Goal: Information Seeking & Learning: Learn about a topic

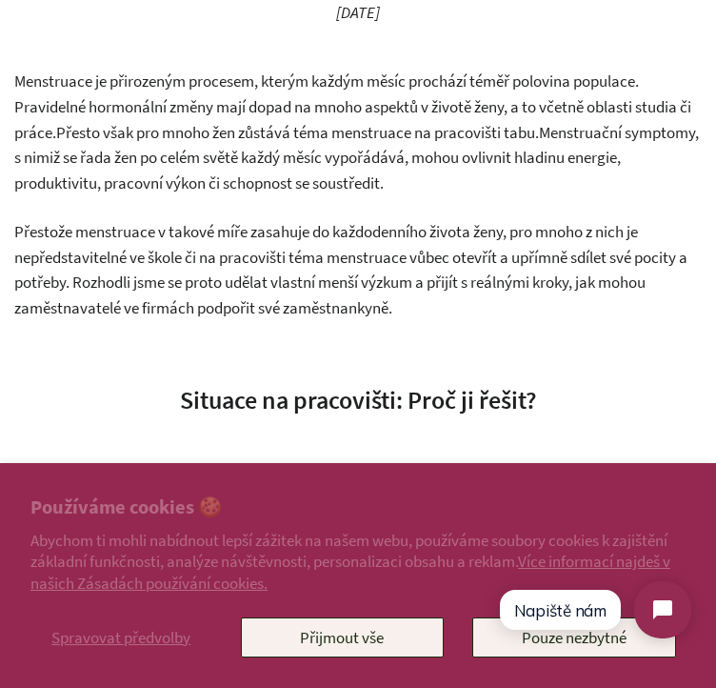
scroll to position [456, 0]
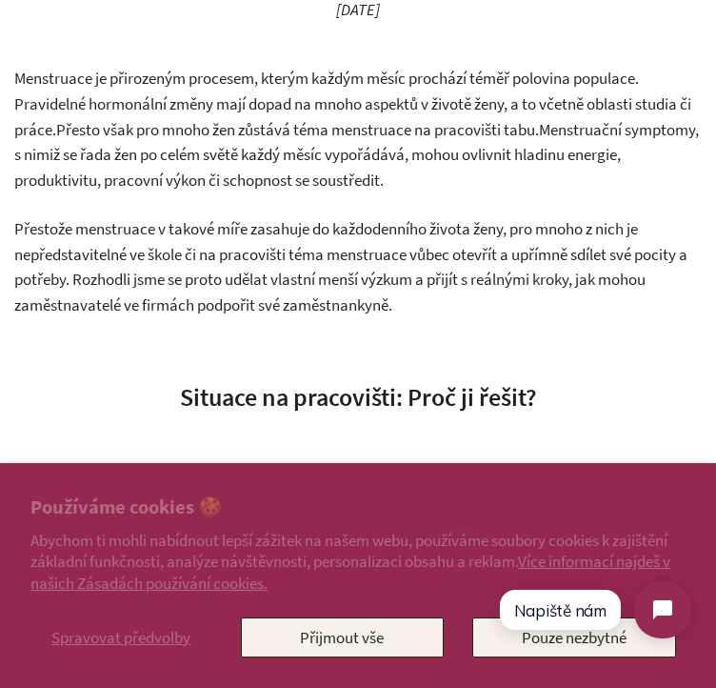
click at [320, 87] on span "Menstruace je přirozeným procesem, kterým každým měsíc prochází téměř polovina …" at bounding box center [352, 103] width 677 height 71
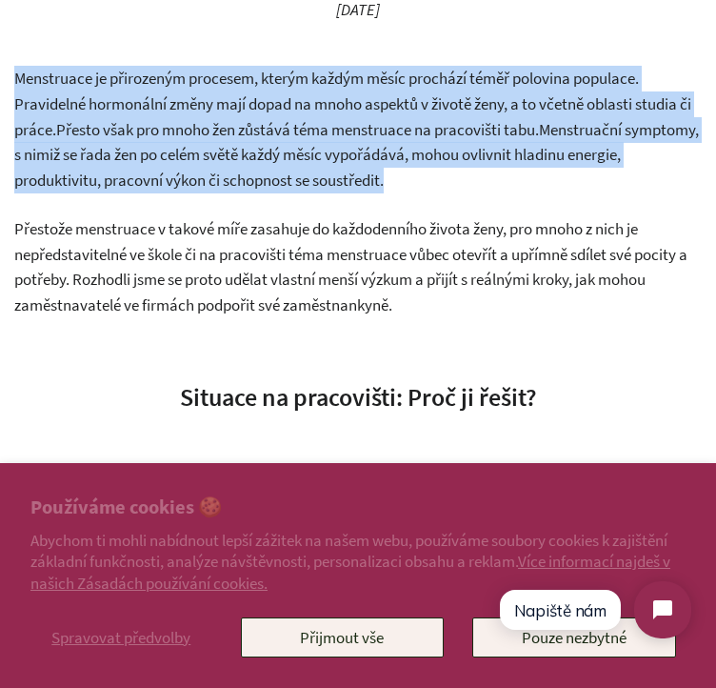
click at [320, 87] on span "Menstruace je přirozeným procesem, kterým každým měsíc prochází téměř polovina …" at bounding box center [352, 103] width 677 height 71
click at [285, 98] on span "Menstruace je přirozeným procesem, kterým každým měsíc prochází téměř polovina …" at bounding box center [352, 103] width 677 height 71
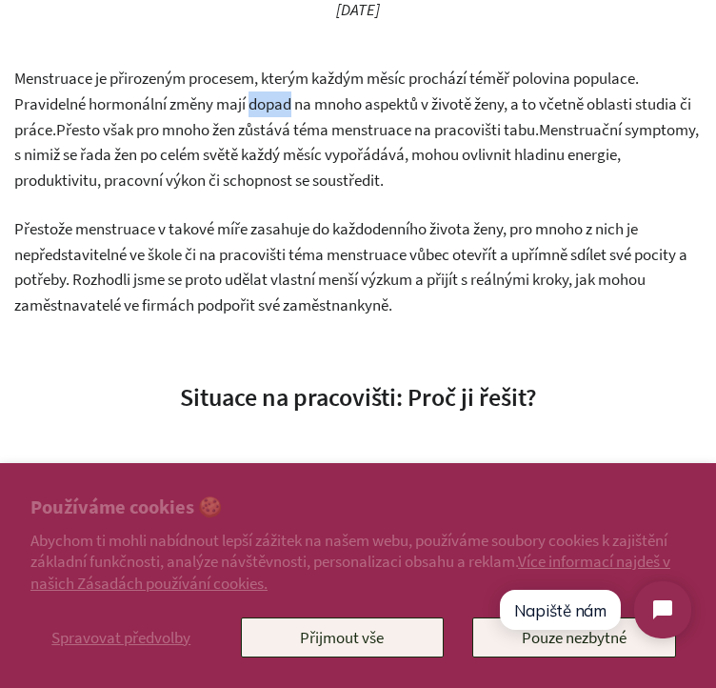
click at [285, 98] on span "Menstruace je přirozeným procesem, kterým každým měsíc prochází téměř polovina …" at bounding box center [352, 103] width 677 height 71
click at [231, 104] on span "Menstruace je přirozeným procesem, kterým každým měsíc prochází téměř polovina …" at bounding box center [352, 103] width 677 height 71
click at [200, 108] on span "Menstruace je přirozeným procesem, kterým každým měsíc prochází téměř polovina …" at bounding box center [352, 103] width 677 height 71
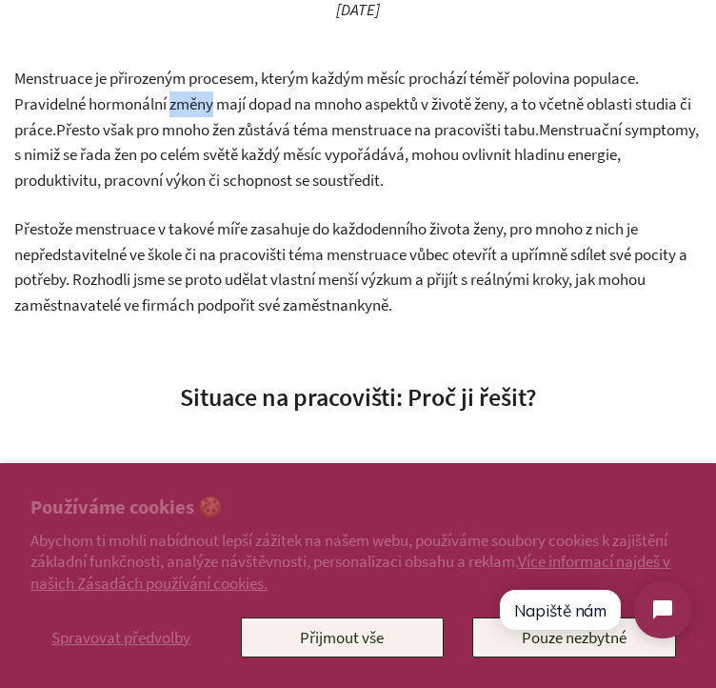
click at [172, 104] on span "Menstruace je přirozeným procesem, kterým každým měsíc prochází téměř polovina …" at bounding box center [352, 103] width 677 height 71
click at [141, 108] on span "Menstruace je přirozeným procesem, kterým každým měsíc prochází téměř polovina …" at bounding box center [352, 103] width 677 height 71
click at [217, 130] on span "Menstruace je přirozeným procesem, kterým každým měsíc prochází téměř polovina …" at bounding box center [352, 103] width 677 height 71
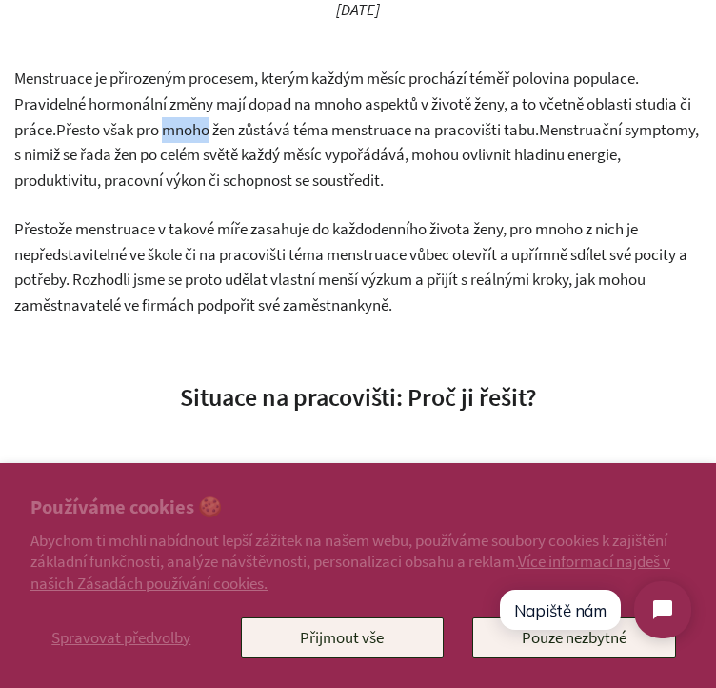
click at [217, 130] on span "Menstruace je přirozeným procesem, kterým každým měsíc prochází téměř polovina …" at bounding box center [352, 103] width 677 height 71
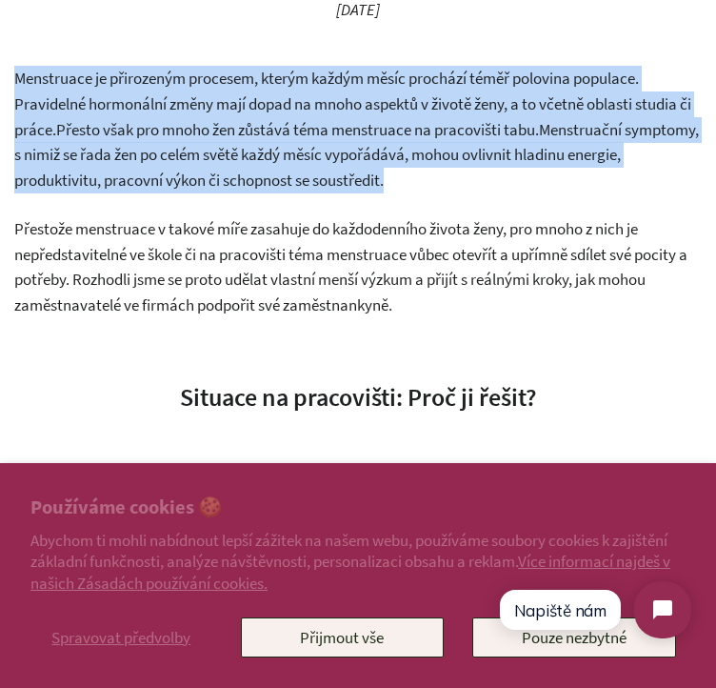
click at [217, 130] on span "Menstruace je přirozeným procesem, kterým každým měsíc prochází téměř polovina …" at bounding box center [352, 103] width 677 height 71
click at [270, 156] on span "Menstruační symptomy, s nimiž se řada žen po celém světě každý měsíc vypořádává…" at bounding box center [356, 154] width 685 height 71
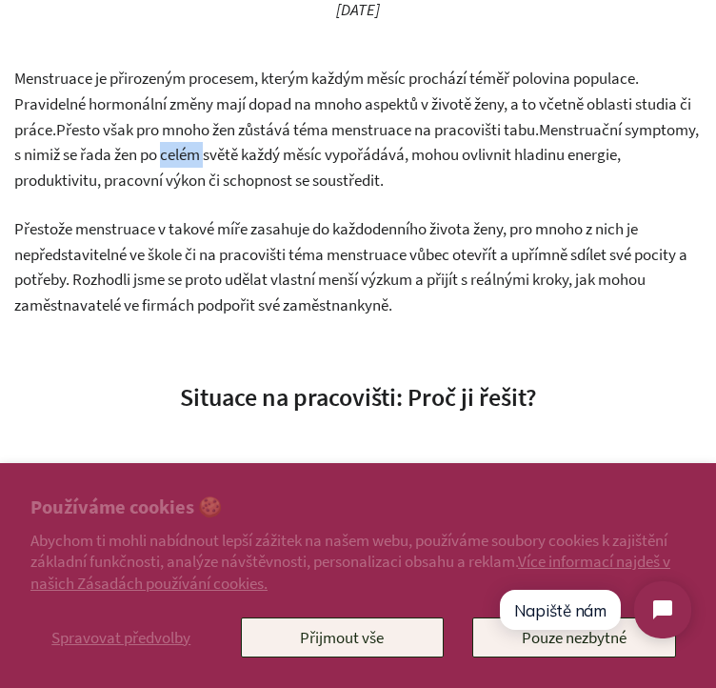
click at [270, 156] on span "Menstruační symptomy, s nimiž se řada žen po celém světě každý měsíc vypořádává…" at bounding box center [356, 154] width 685 height 71
click at [265, 169] on span "Menstruační symptomy, s nimiž se řada žen po celém světě každý měsíc vypořádává…" at bounding box center [356, 154] width 685 height 71
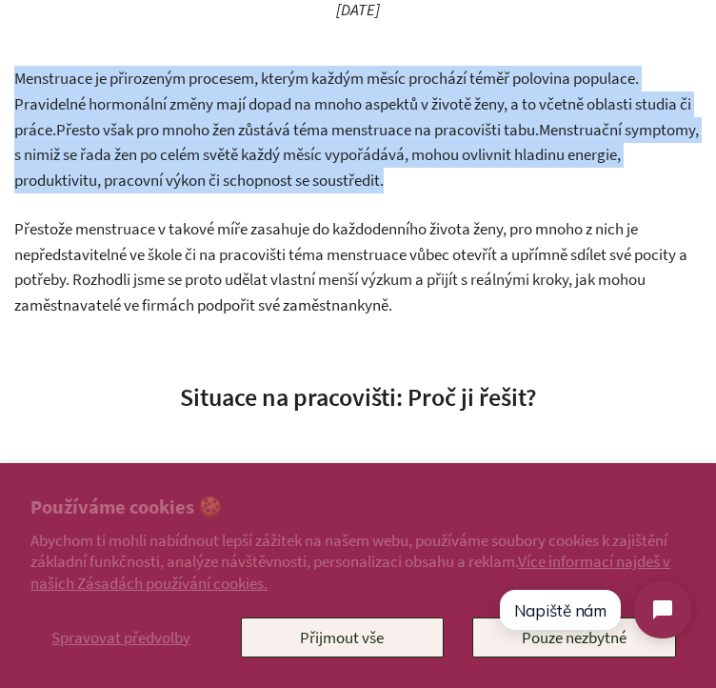
click at [265, 169] on span "Menstruační symptomy, s nimiž se řada žen po celém světě každý měsíc vypořádává…" at bounding box center [356, 154] width 685 height 71
click at [259, 145] on span "Menstruační symptomy, s nimiž se řada žen po celém světě každý měsíc vypořádává…" at bounding box center [356, 154] width 685 height 71
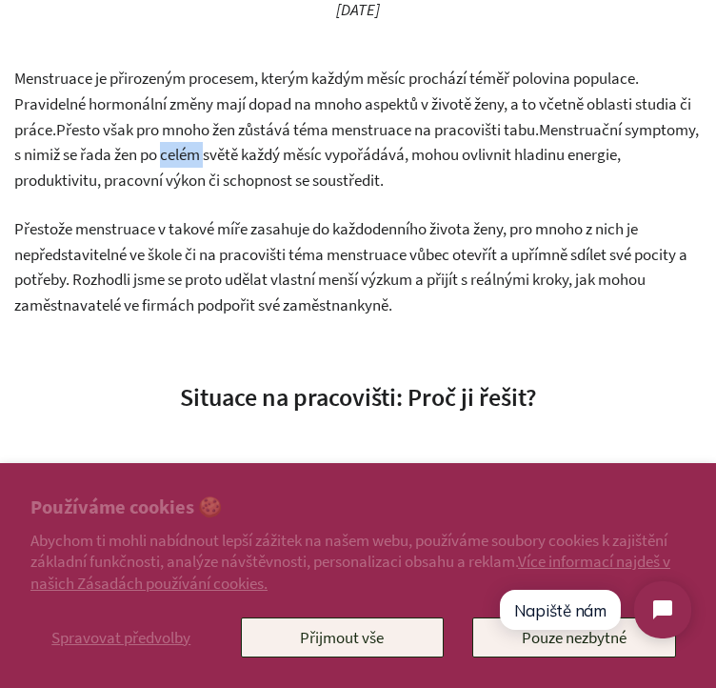
click at [259, 145] on span "Menstruační symptomy, s nimiž se řada žen po celém světě každý měsíc vypořádává…" at bounding box center [356, 154] width 685 height 71
click at [229, 146] on span "Menstruační symptomy, s nimiž se řada žen po celém světě každý měsíc vypořádává…" at bounding box center [356, 154] width 685 height 71
click at [268, 132] on span "Menstruace je přirozeným procesem, kterým každým měsíc prochází téměř polovina …" at bounding box center [352, 103] width 677 height 71
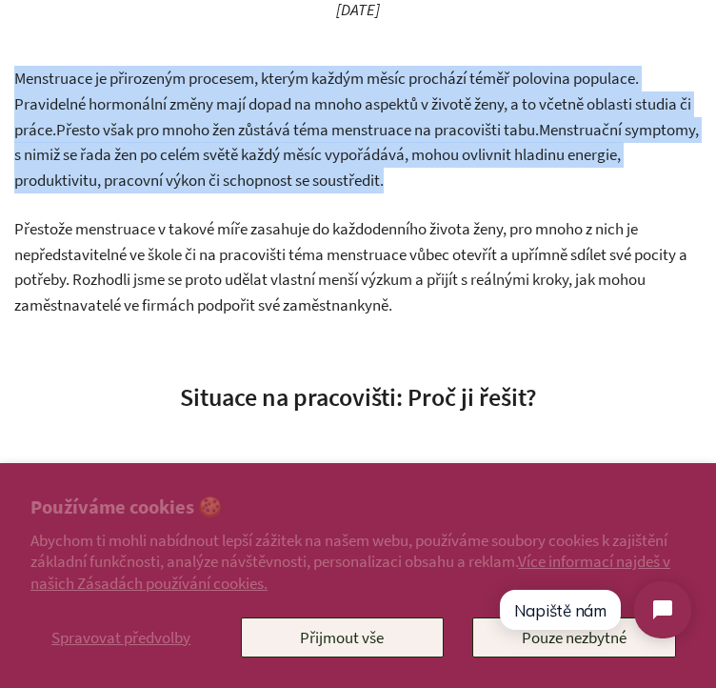
click at [268, 132] on span "Menstruace je přirozeným procesem, kterým každým měsíc prochází téměř polovina …" at bounding box center [352, 103] width 677 height 71
click at [301, 151] on span "Menstruační symptomy, s nimiž se řada žen po celém světě každý měsíc vypořádává…" at bounding box center [356, 154] width 685 height 71
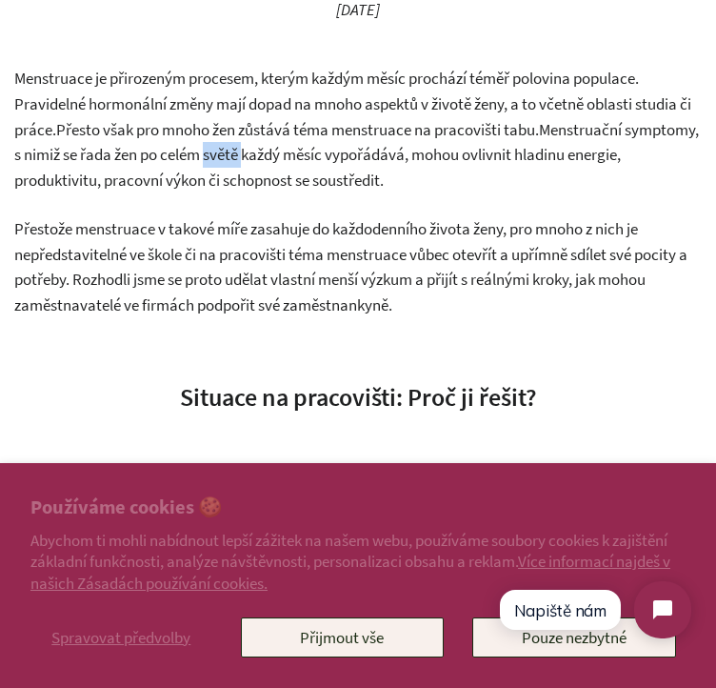
click at [301, 151] on span "Menstruační symptomy, s nimiž se řada žen po celém světě každý měsíc vypořádává…" at bounding box center [356, 154] width 685 height 71
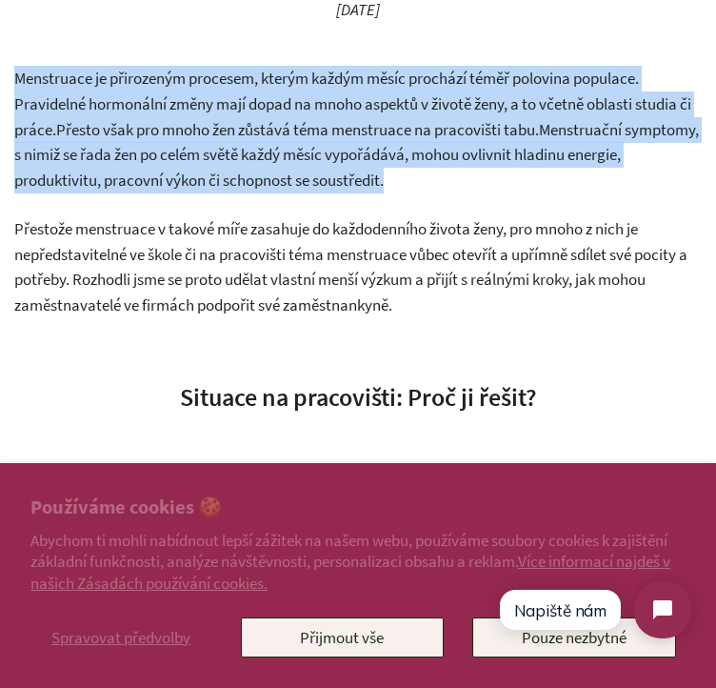
click at [301, 151] on span "Menstruační symptomy, s nimiž se řada žen po celém světě každý měsíc vypořádává…" at bounding box center [356, 154] width 685 height 71
click at [286, 112] on span "Menstruace je přirozeným procesem, kterým každým měsíc prochází téměř polovina …" at bounding box center [352, 103] width 677 height 71
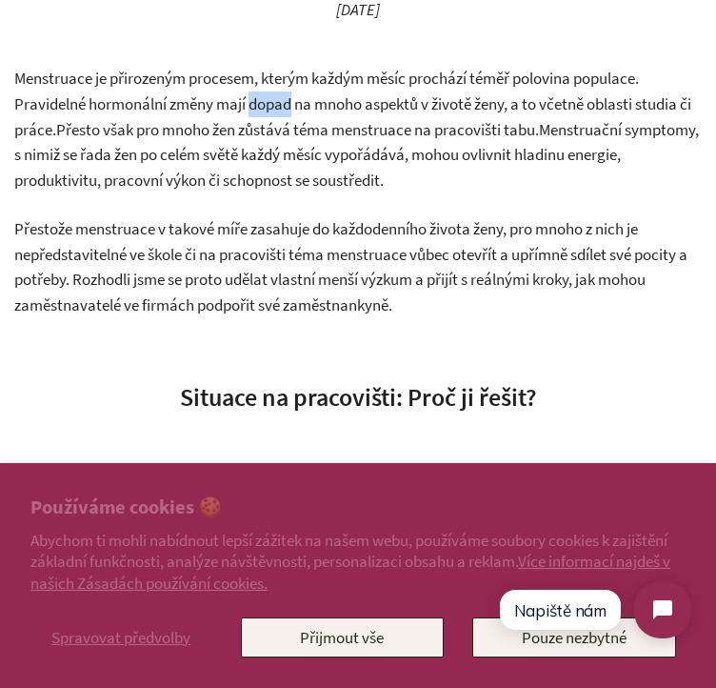
click at [286, 112] on span "Menstruace je přirozeným procesem, kterým každým měsíc prochází téměř polovina …" at bounding box center [352, 103] width 677 height 71
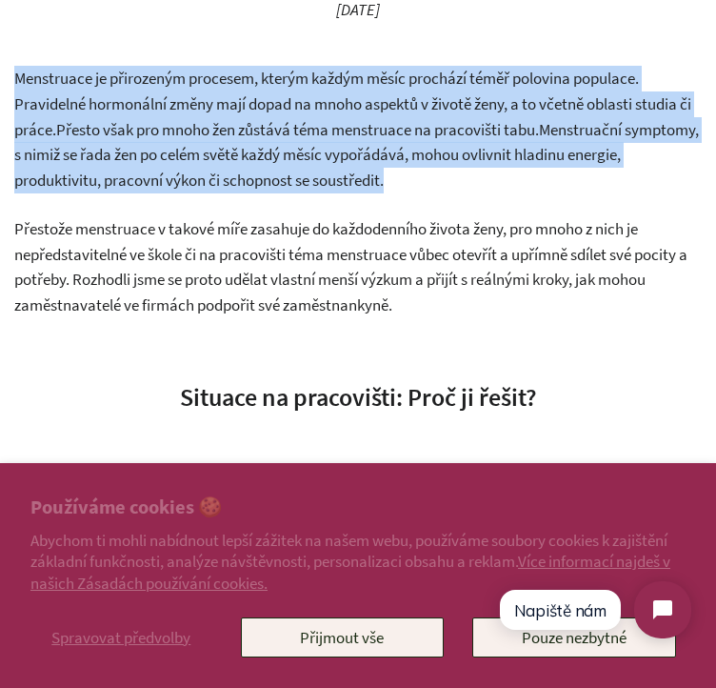
click at [286, 112] on span "Menstruace je přirozeným procesem, kterým každým měsíc prochází téměř polovina …" at bounding box center [352, 103] width 677 height 71
click at [295, 141] on p "Menstruace je přirozeným procesem, kterým každým měsíc prochází téměř polovina …" at bounding box center [358, 129] width 688 height 127
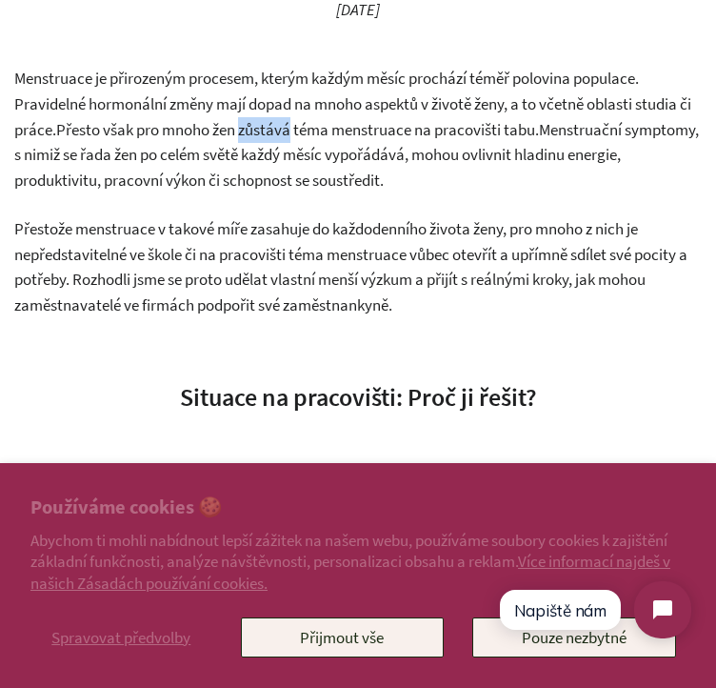
click at [295, 141] on p "Menstruace je přirozeným procesem, kterým každým měsíc prochází téměř polovina …" at bounding box center [358, 129] width 688 height 127
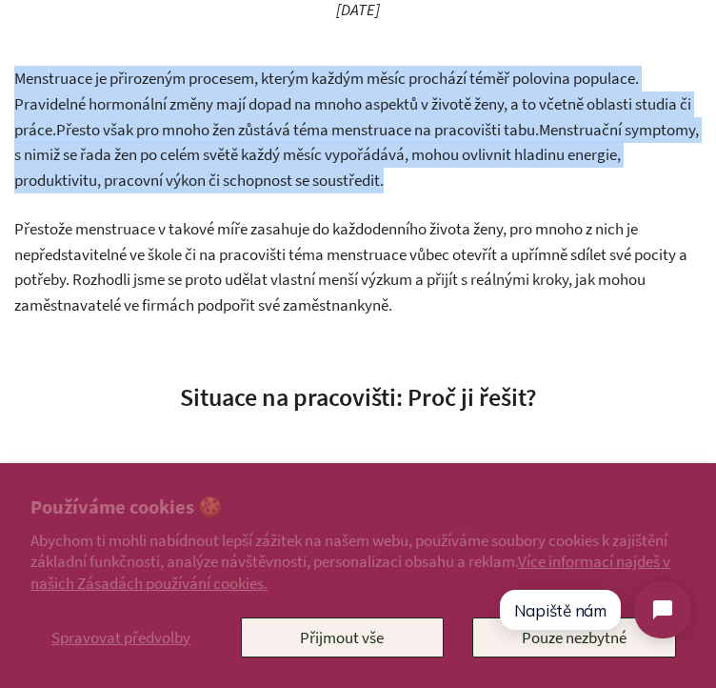
click at [295, 141] on p "Menstruace je přirozeným procesem, kterým každým měsíc prochází téměř polovina …" at bounding box center [358, 129] width 688 height 127
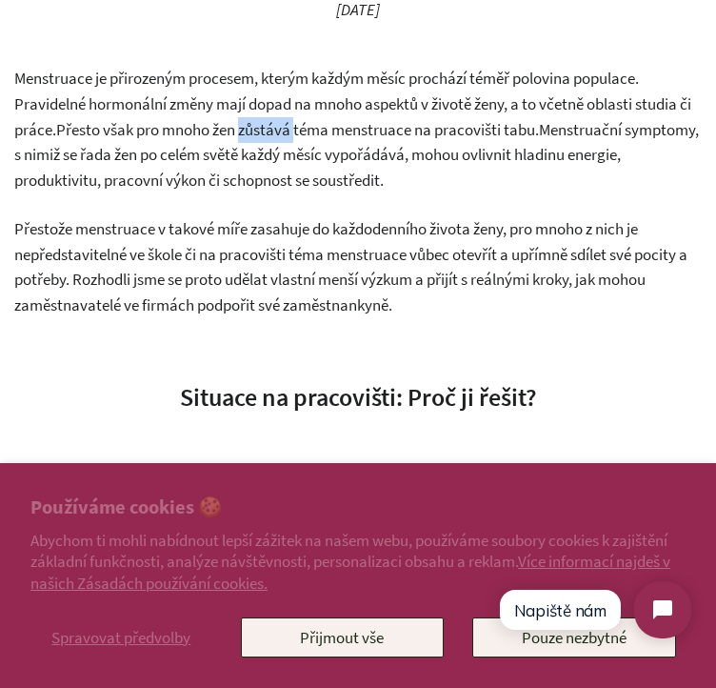
click at [295, 141] on p "Menstruace je přirozeným procesem, kterým každým měsíc prochází téměř polovina …" at bounding box center [358, 129] width 688 height 127
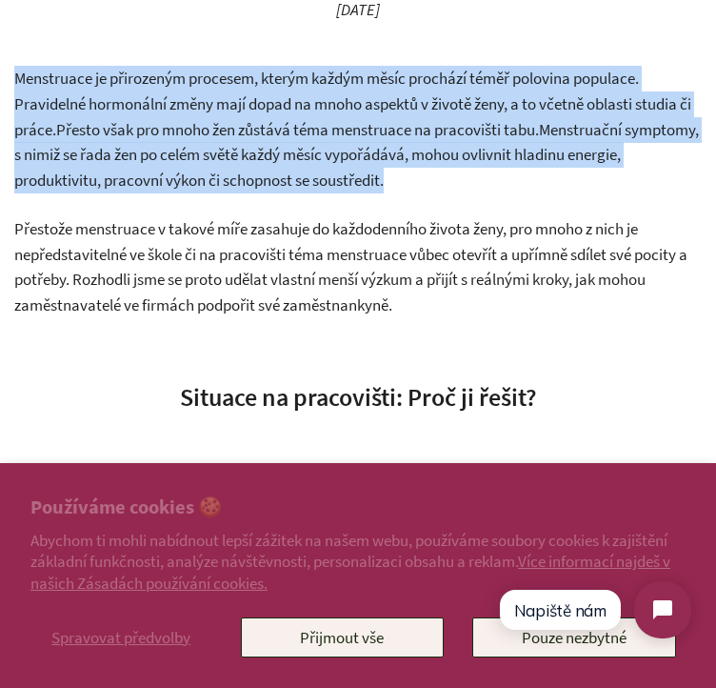
click at [295, 141] on p "Menstruace je přirozeným procesem, kterým každým měsíc prochází téměř polovina …" at bounding box center [358, 129] width 688 height 127
click at [319, 177] on span "Menstruační symptomy, s nimiž se řada žen po celém světě každý měsíc vypořádává…" at bounding box center [356, 154] width 685 height 71
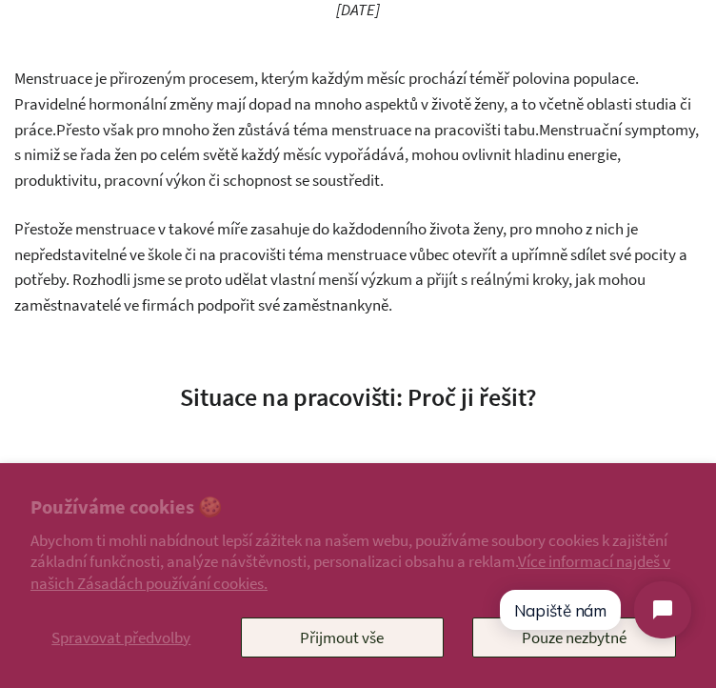
click at [319, 177] on span "Menstruační symptomy, s nimiž se řada žen po celém světě každý měsíc vypořádává…" at bounding box center [356, 154] width 685 height 71
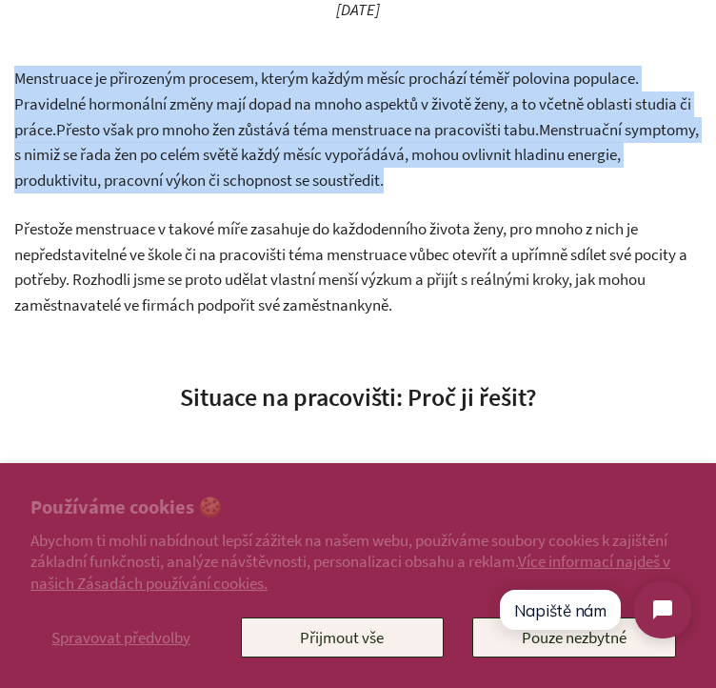
click at [319, 177] on span "Menstruační symptomy, s nimiž se řada žen po celém světě každý měsíc vypořádává…" at bounding box center [356, 154] width 685 height 71
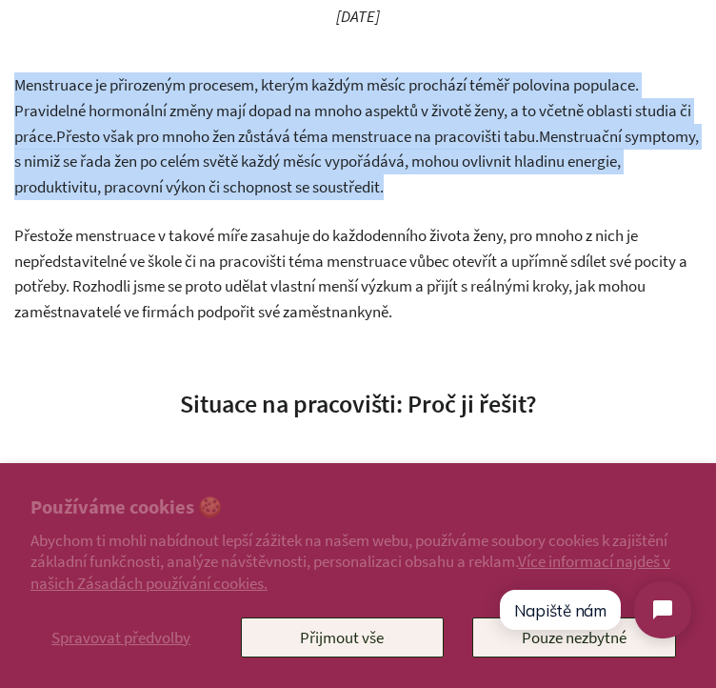
click at [552, 192] on p "Menstruace je přirozeným procesem, kterým každým měsíc prochází téměř polovina …" at bounding box center [358, 135] width 688 height 127
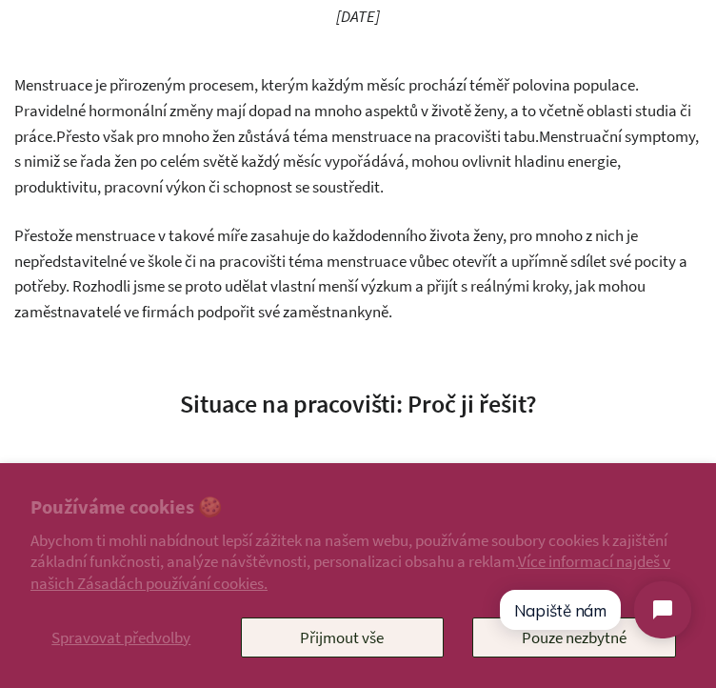
click at [552, 192] on p "Menstruace je přirozeným procesem, kterým každým měsíc prochází téměř polovina …" at bounding box center [358, 135] width 688 height 127
click at [518, 183] on p "Menstruace je přirozeným procesem, kterým každým měsíc prochází téměř polovina …" at bounding box center [358, 135] width 688 height 127
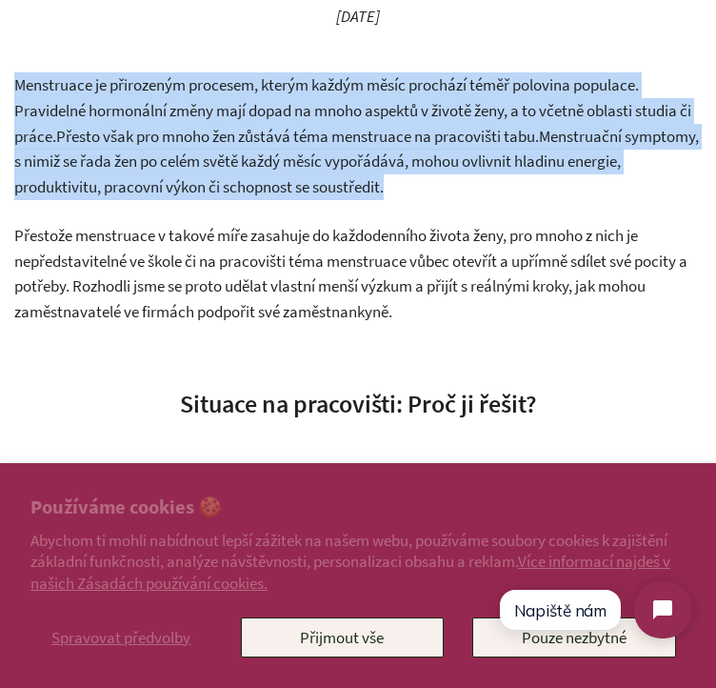
click at [518, 183] on p "Menstruace je přirozeným procesem, kterým každým měsíc prochází téměř polovina …" at bounding box center [358, 135] width 688 height 127
click at [507, 153] on span "Menstruační symptomy, s nimiž se řada žen po celém světě každý měsíc vypořádává…" at bounding box center [356, 161] width 685 height 71
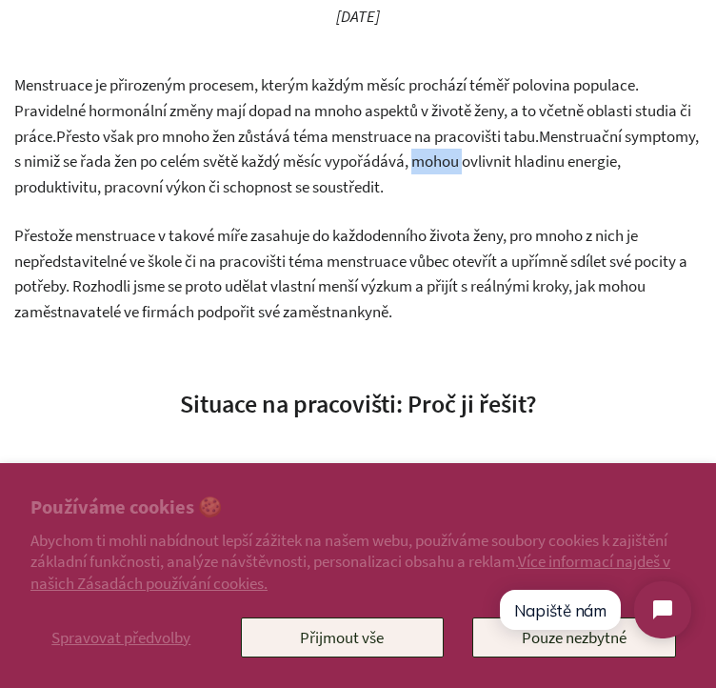
click at [507, 153] on span "Menstruační symptomy, s nimiž se řada žen po celém světě každý měsíc vypořádává…" at bounding box center [356, 161] width 685 height 71
click at [415, 162] on span "Menstruační symptomy, s nimiž se řada žen po celém světě každý měsíc vypořádává…" at bounding box center [356, 161] width 685 height 71
click at [331, 165] on span "Menstruační symptomy, s nimiž se řada žen po celém světě každý měsíc vypořádává…" at bounding box center [356, 161] width 685 height 71
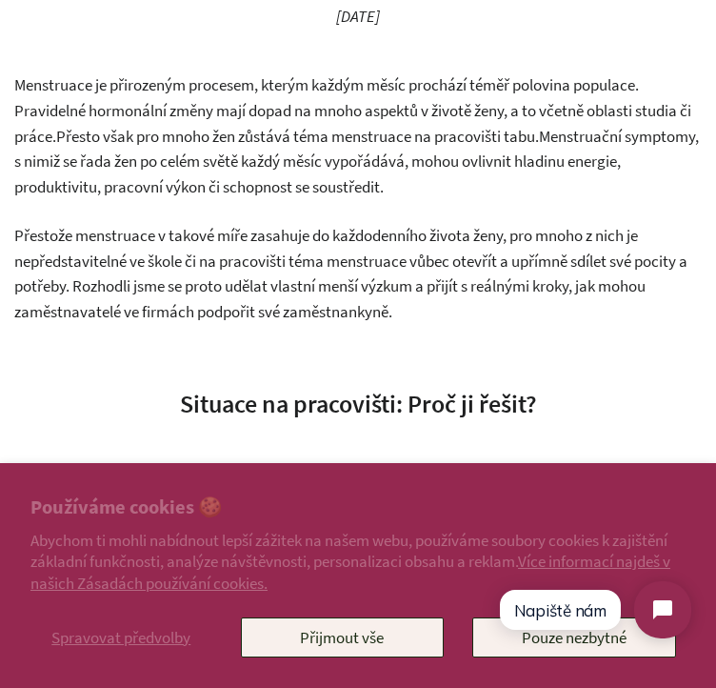
click at [271, 155] on span "Menstruační symptomy, s nimiž se řada žen po celém světě každý měsíc vypořádává…" at bounding box center [356, 161] width 685 height 71
click at [221, 164] on span "Menstruační symptomy, s nimiž se řada žen po celém světě každý měsíc vypořádává…" at bounding box center [356, 161] width 685 height 71
click at [189, 159] on span "Menstruační symptomy, s nimiž se řada žen po celém světě každý měsíc vypořádává…" at bounding box center [356, 161] width 685 height 71
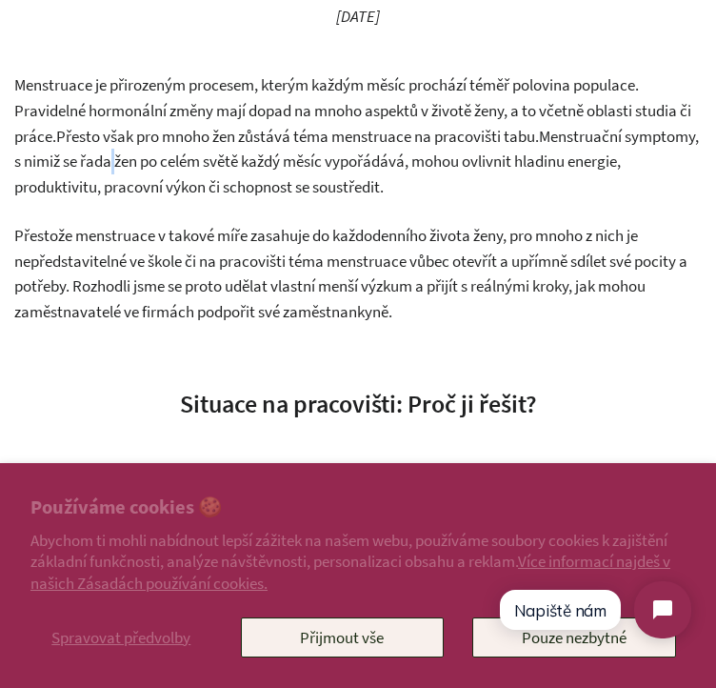
click at [189, 159] on span "Menstruační symptomy, s nimiž se řada žen po celém světě každý měsíc vypořádává…" at bounding box center [356, 161] width 685 height 71
click at [243, 158] on span "Menstruační symptomy, s nimiž se řada žen po celém světě každý měsíc vypořádává…" at bounding box center [356, 161] width 685 height 71
click at [263, 176] on span "Menstruační symptomy, s nimiž se řada žen po celém světě každý měsíc vypořádává…" at bounding box center [356, 161] width 685 height 71
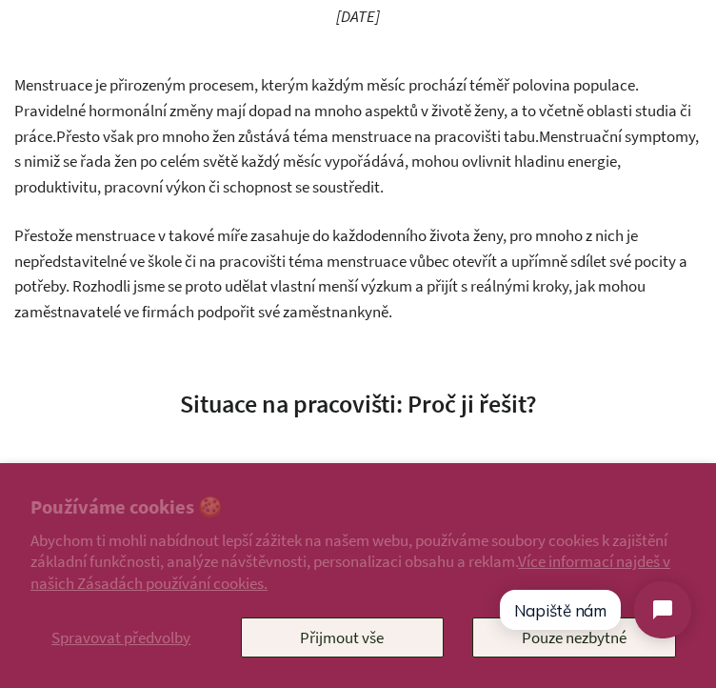
click at [287, 150] on span "Menstruační symptomy, s nimiž se řada žen po celém světě každý měsíc vypořádává…" at bounding box center [356, 161] width 685 height 71
click at [321, 157] on span "Menstruační symptomy, s nimiž se řada žen po celém světě každý měsíc vypořádává…" at bounding box center [356, 161] width 685 height 71
click at [329, 157] on span "Menstruační symptomy, s nimiž se řada žen po celém světě každý měsíc vypořádává…" at bounding box center [356, 161] width 685 height 71
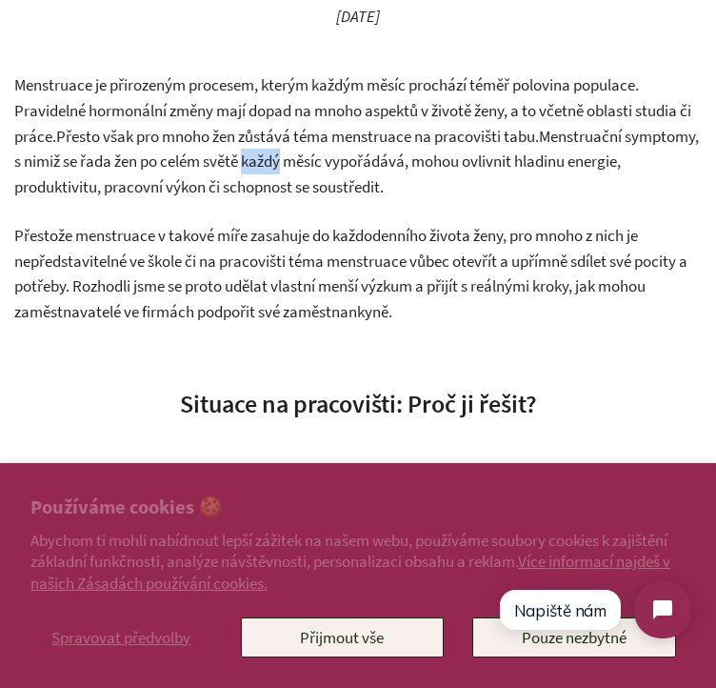
click at [329, 157] on span "Menstruační symptomy, s nimiž se řada žen po celém světě každý měsíc vypořádává…" at bounding box center [356, 161] width 685 height 71
click at [364, 157] on span "Menstruační symptomy, s nimiž se řada žen po celém světě každý měsíc vypořádává…" at bounding box center [356, 161] width 685 height 71
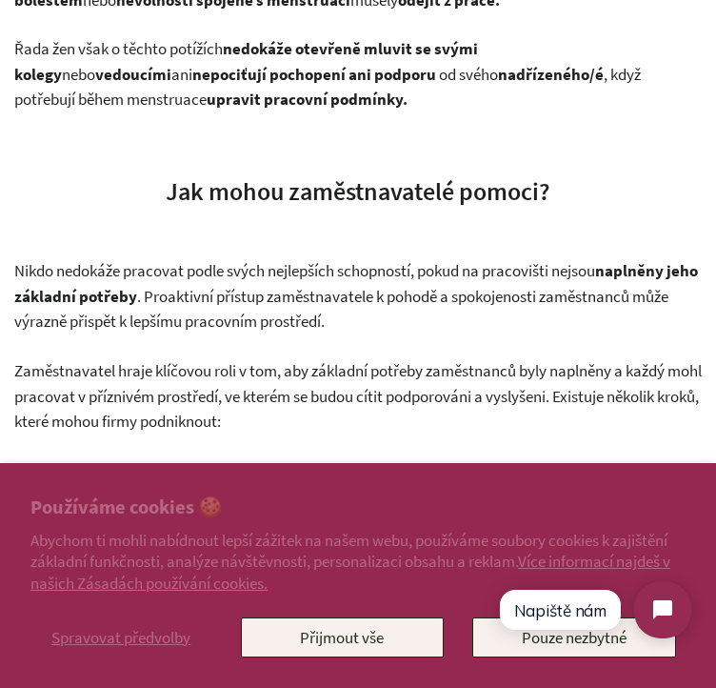
scroll to position [1063, 0]
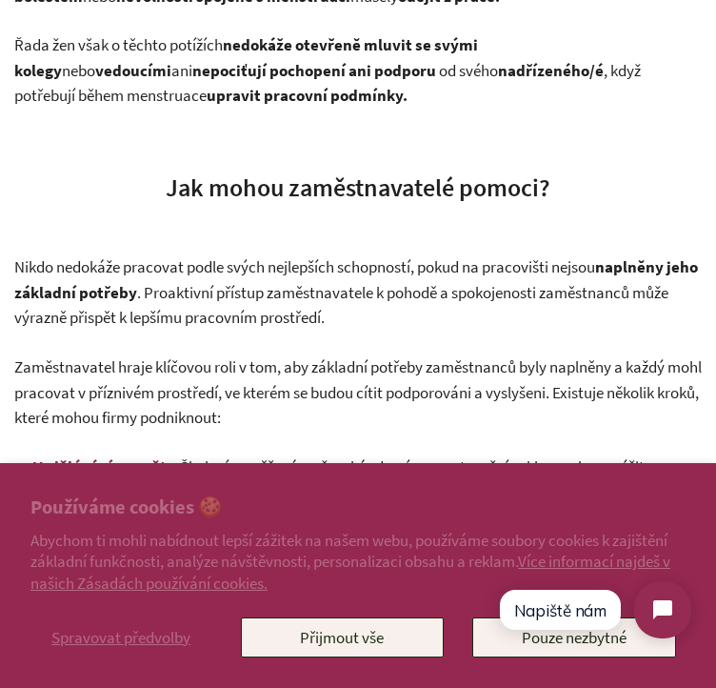
click at [442, 164] on div "Menstruace je přirozeným procesem, kterým každým měsíc prochází téměř polovina …" at bounding box center [358, 258] width 688 height 1599
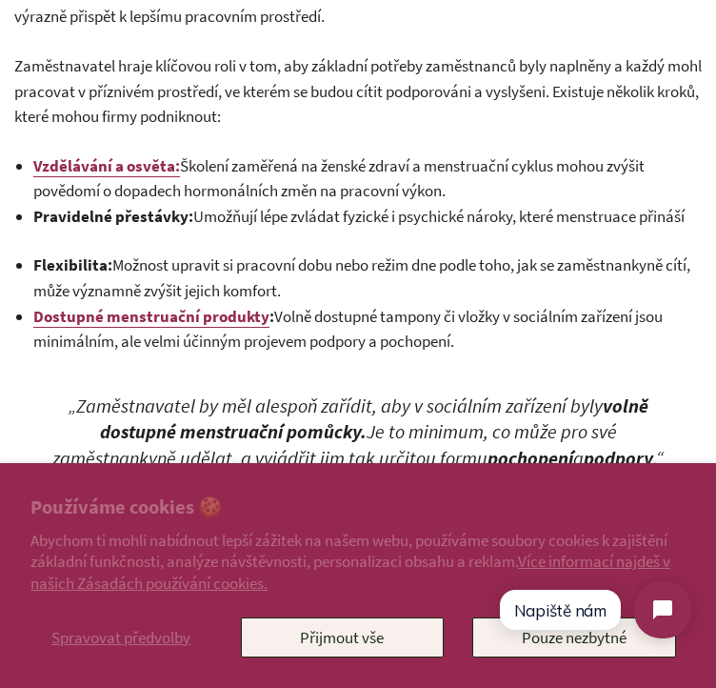
scroll to position [1390, 0]
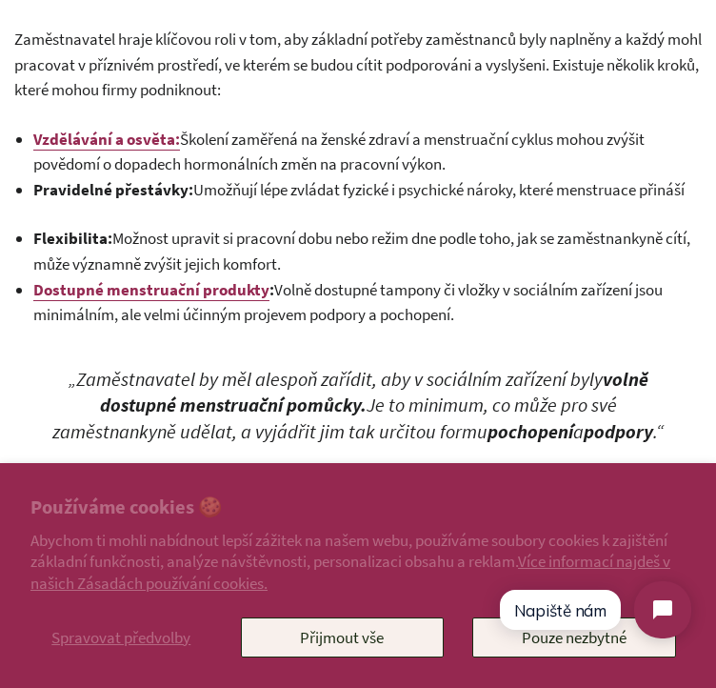
click at [340, 199] on span "Umožňují lépe zvládat fyzické i psychické nároky, které menstruace přináší" at bounding box center [438, 189] width 491 height 21
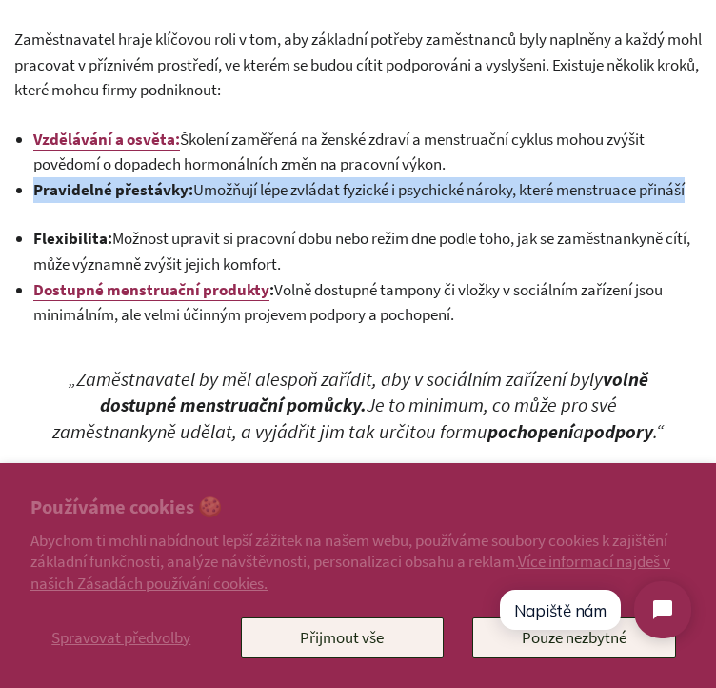
click at [340, 199] on span "Umožňují lépe zvládat fyzické i psychické nároky, které menstruace přináší" at bounding box center [438, 189] width 491 height 21
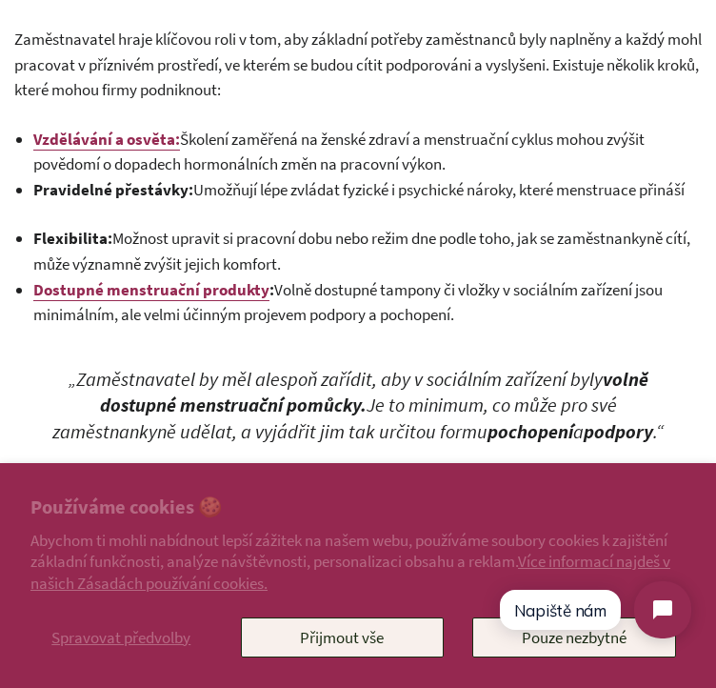
click at [315, 222] on ul "Vzdělávání a osvěta: Školení zaměřená na ženské zdraví a menstruační cyklus moh…" at bounding box center [367, 227] width 669 height 201
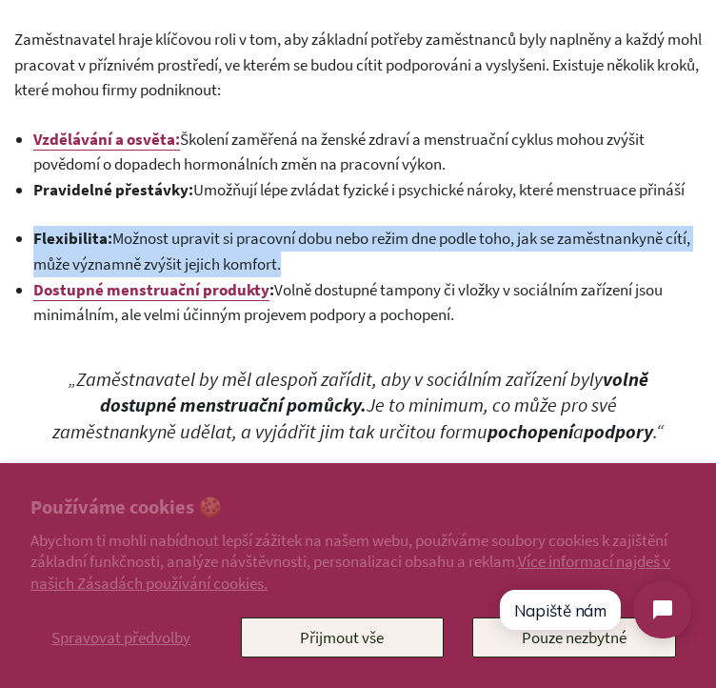
click at [315, 222] on ul "Vzdělávání a osvěta: Školení zaměřená na ženské zdraví a menstruační cyklus moh…" at bounding box center [367, 227] width 669 height 201
click at [291, 233] on span "Flexibilita: Možnost upravit si pracovní dobu nebo režim dne podle toho, jak se…" at bounding box center [361, 251] width 657 height 47
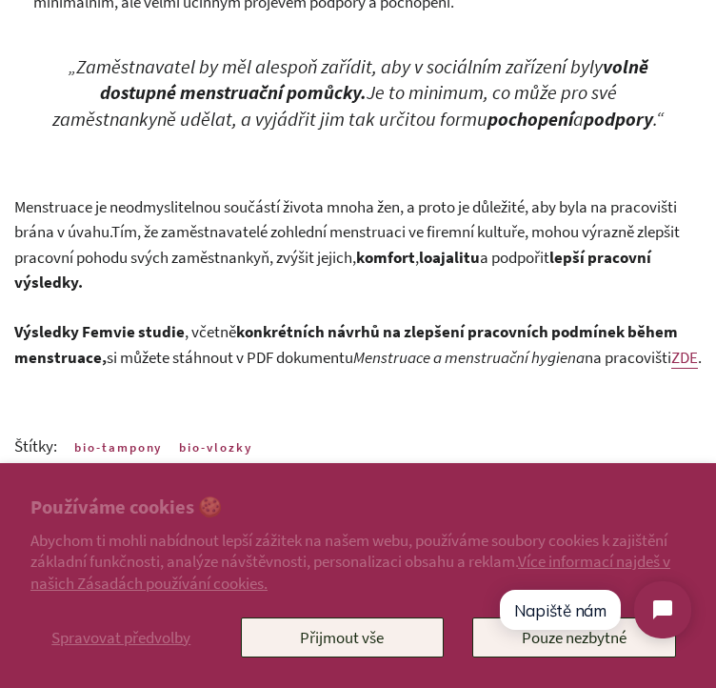
scroll to position [1705, 0]
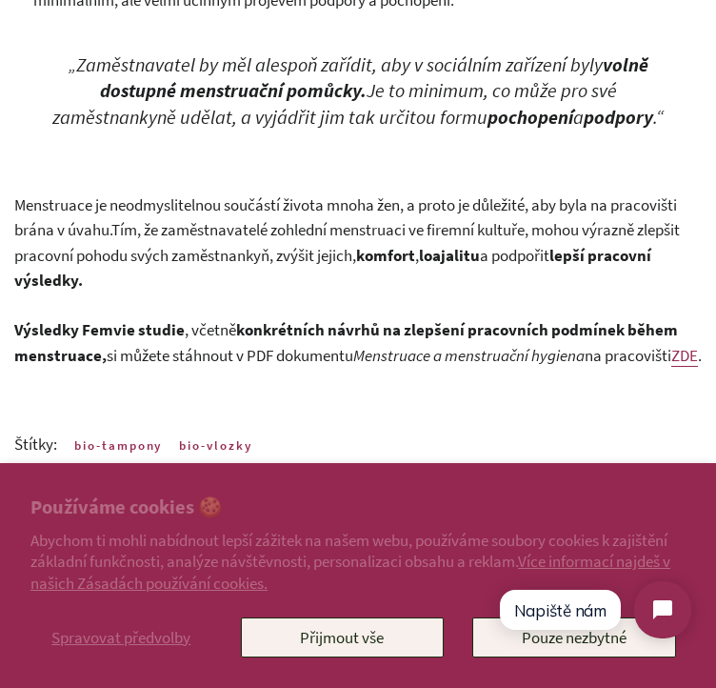
click at [482, 88] on em "„Zaměstnavatel by měl alespoň zařídit, aby v sociálním zařízení byly volně dost…" at bounding box center [357, 90] width 611 height 76
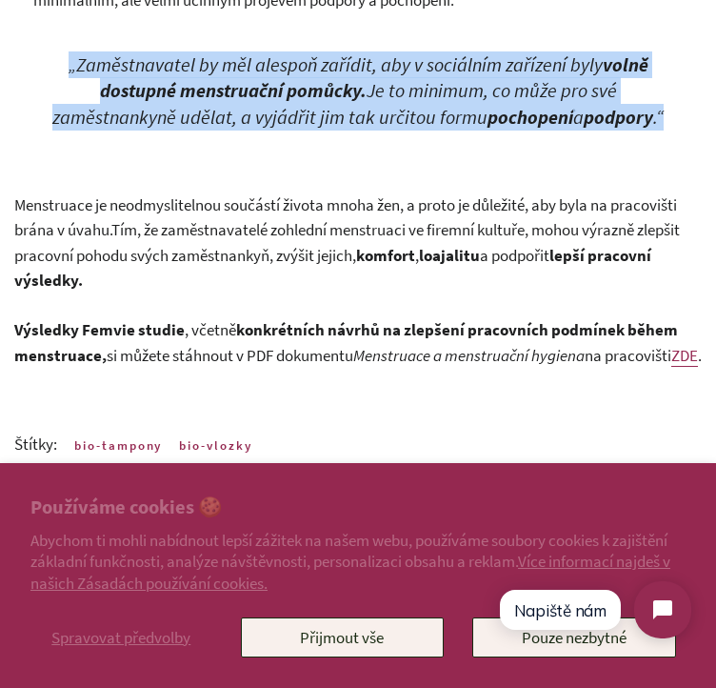
click at [482, 88] on em "„Zaměstnavatel by měl alespoň zařídit, aby v sociálním zařízení byly volně dost…" at bounding box center [357, 90] width 611 height 76
click at [430, 110] on em "„Zaměstnavatel by měl alespoň zařídit, aby v sociálním zařízení byly volně dost…" at bounding box center [357, 90] width 611 height 76
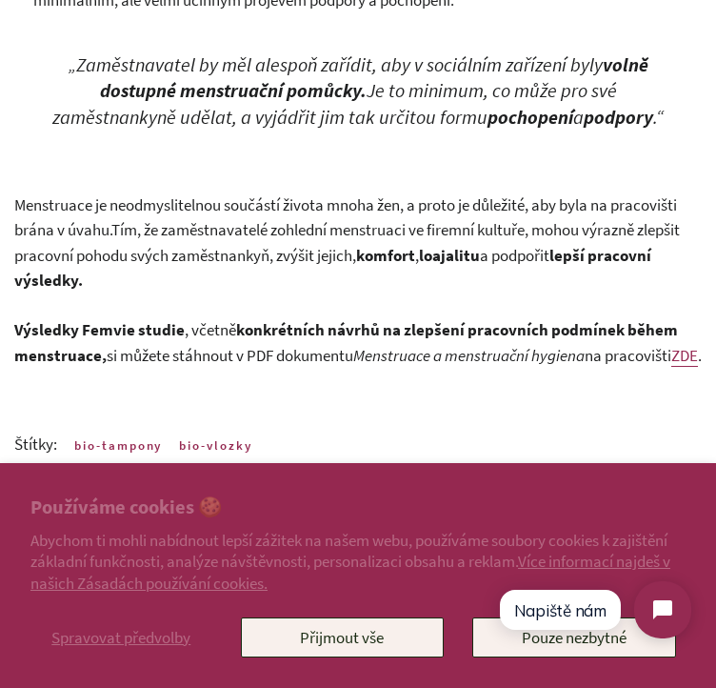
click at [367, 134] on blockquote "„Zaměstnavatel by měl alespoň zařídit, aby v sociálním zařízení byly volně dost…" at bounding box center [358, 114] width 688 height 155
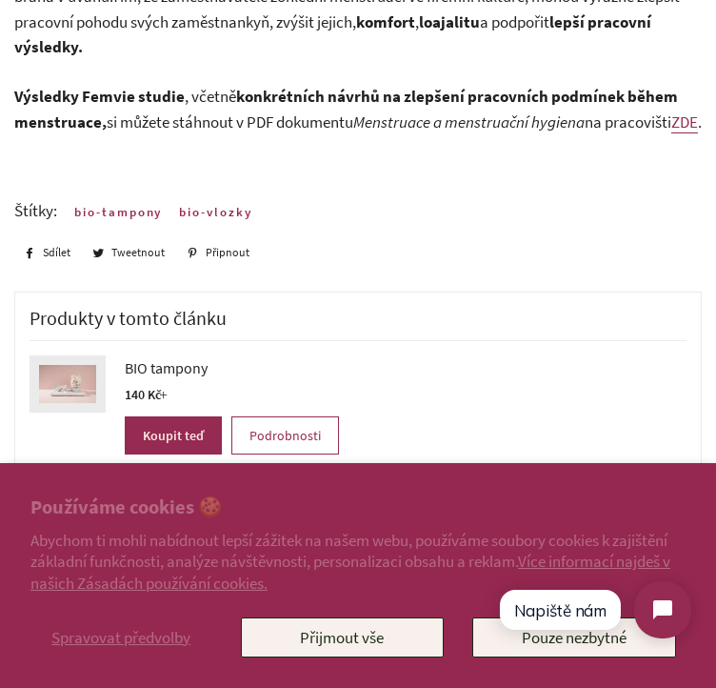
scroll to position [1660, 0]
